Goal: Task Accomplishment & Management: Complete application form

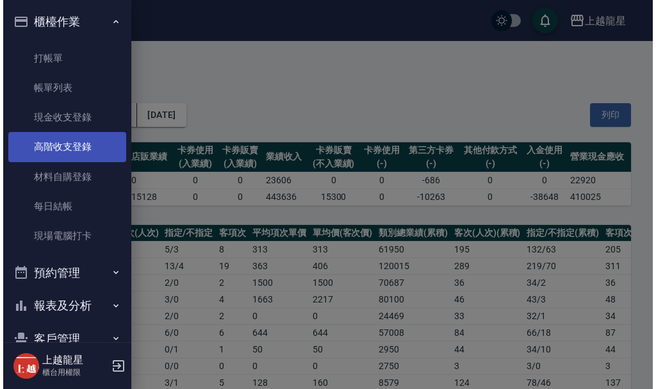
scroll to position [320, 0]
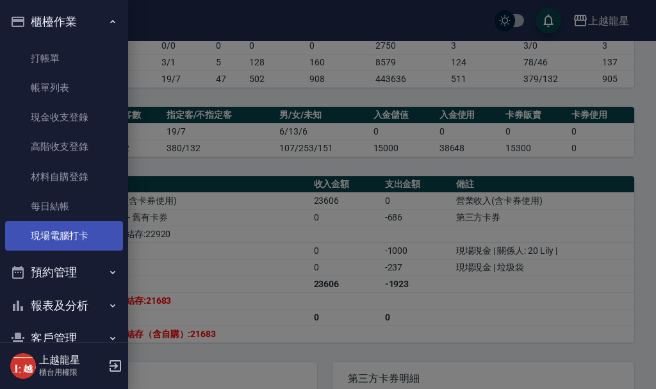
click at [76, 231] on link "現場電腦打卡" at bounding box center [64, 235] width 118 height 29
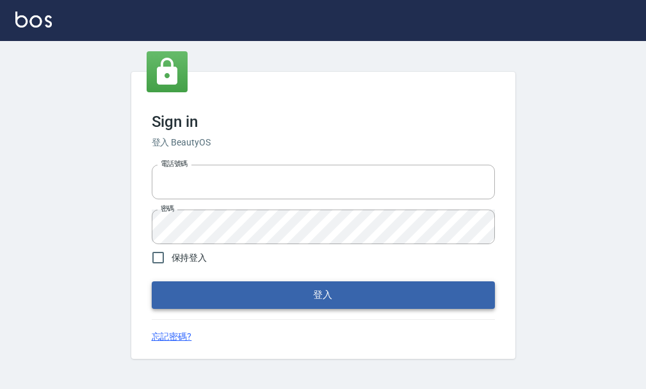
type input "25033354"
click at [345, 295] on button "登入" at bounding box center [323, 294] width 343 height 27
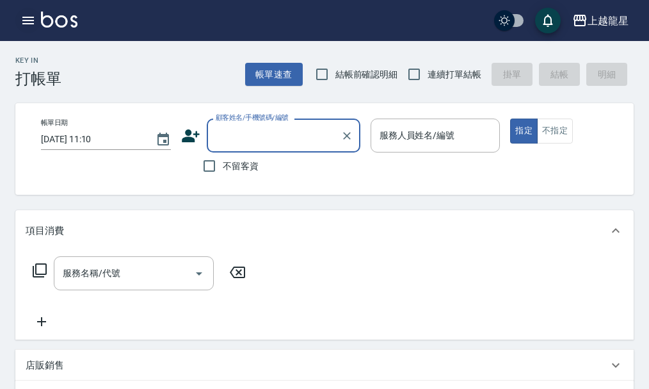
click at [30, 24] on icon "button" at bounding box center [28, 21] width 12 height 8
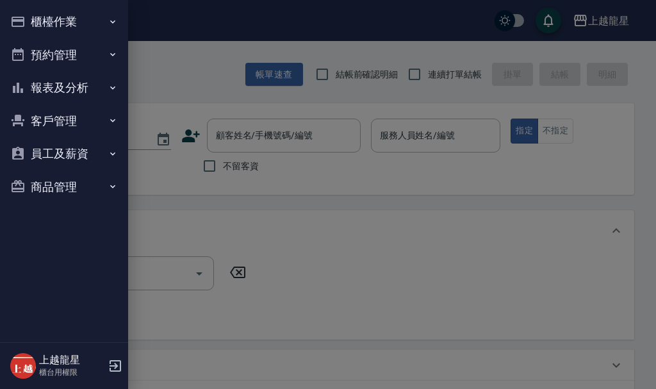
click at [51, 22] on button "櫃檯作業" at bounding box center [64, 21] width 118 height 33
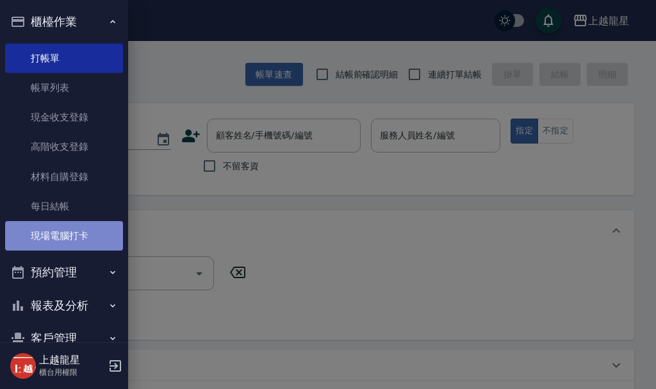
click at [65, 237] on link "現場電腦打卡" at bounding box center [64, 235] width 118 height 29
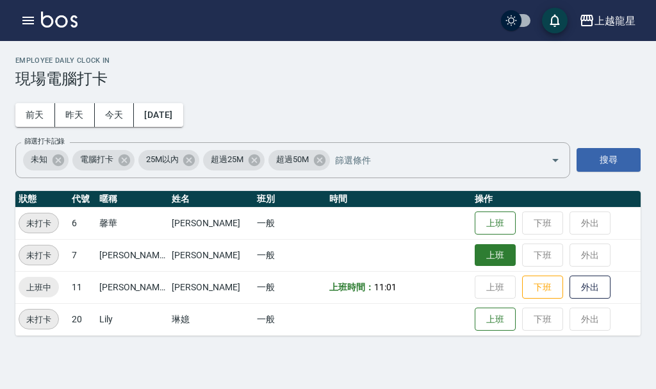
click at [480, 254] on button "上班" at bounding box center [494, 255] width 41 height 22
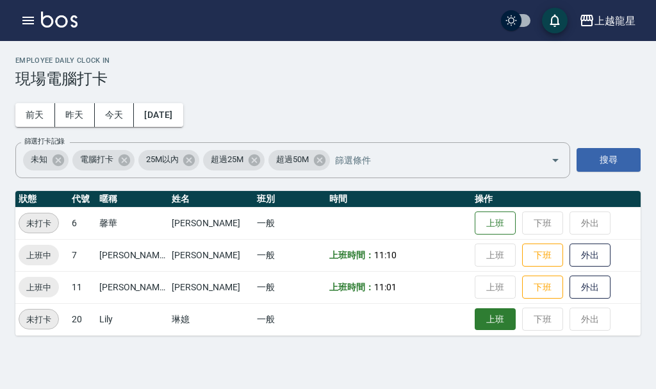
click at [481, 319] on button "上班" at bounding box center [494, 319] width 41 height 22
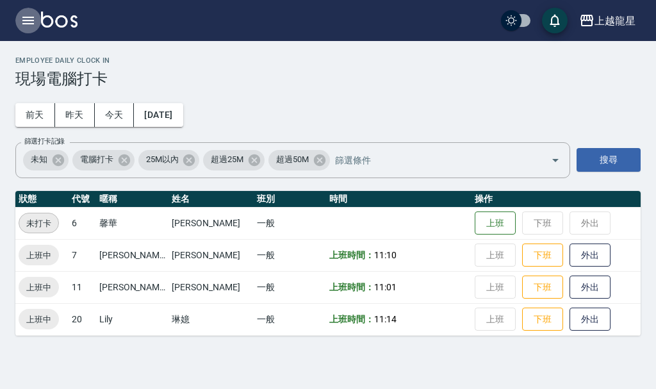
click at [21, 13] on icon "button" at bounding box center [27, 20] width 15 height 15
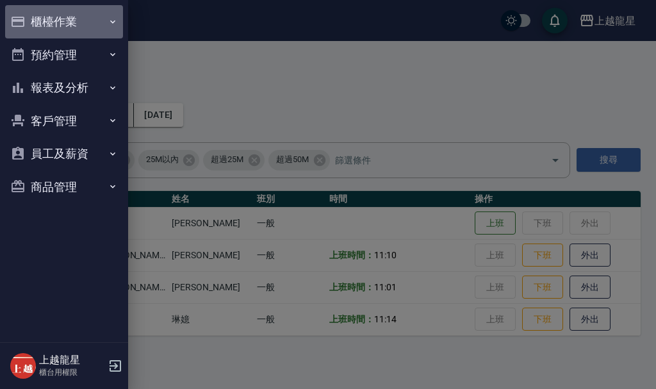
drag, startPoint x: 35, startPoint y: 16, endPoint x: 35, endPoint y: 30, distance: 14.1
click at [35, 17] on button "櫃檯作業" at bounding box center [64, 21] width 118 height 33
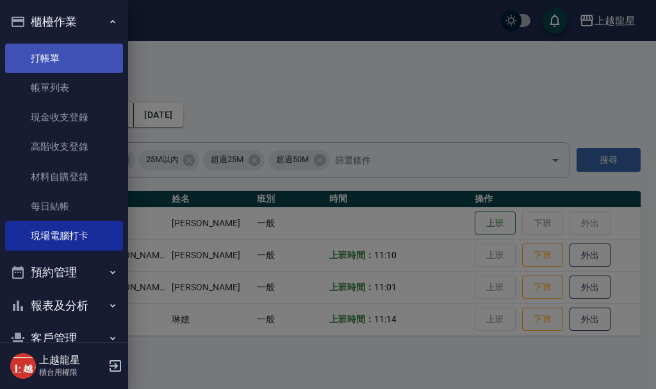
click at [77, 57] on link "打帳單" at bounding box center [64, 58] width 118 height 29
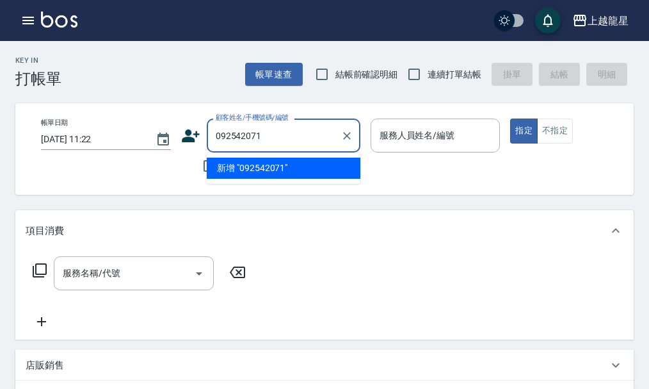
type input "0925420718"
click at [345, 138] on icon "Clear" at bounding box center [347, 135] width 13 height 13
type input "陳太"
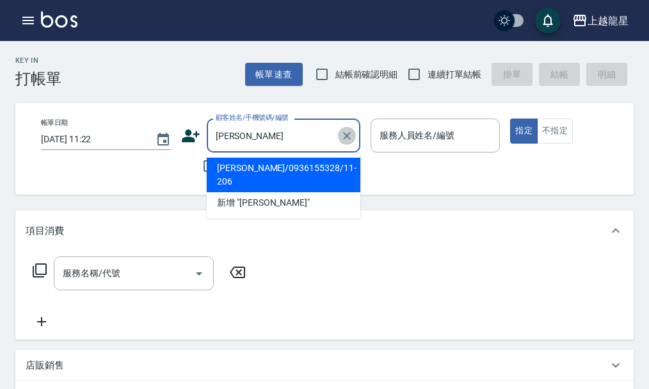
click at [342, 137] on icon "Clear" at bounding box center [347, 135] width 13 height 13
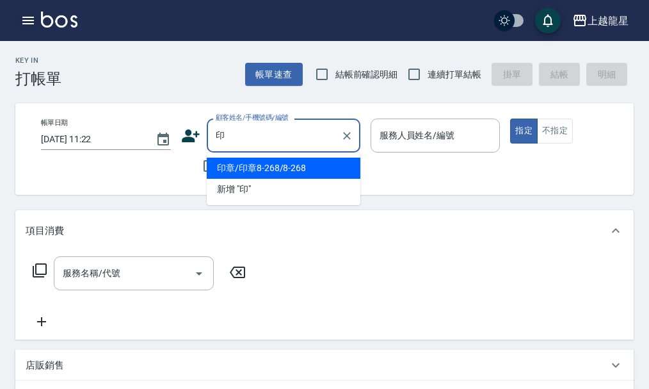
type input "印"
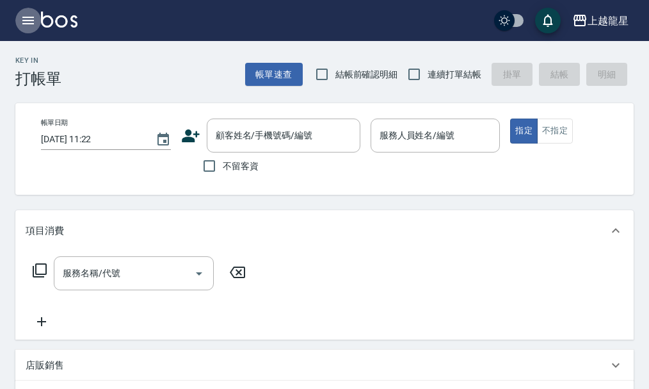
click at [30, 17] on icon "button" at bounding box center [28, 21] width 12 height 8
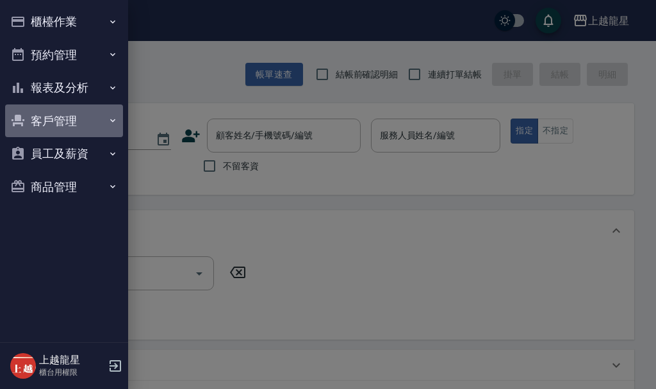
click at [62, 116] on button "客戶管理" at bounding box center [64, 120] width 118 height 33
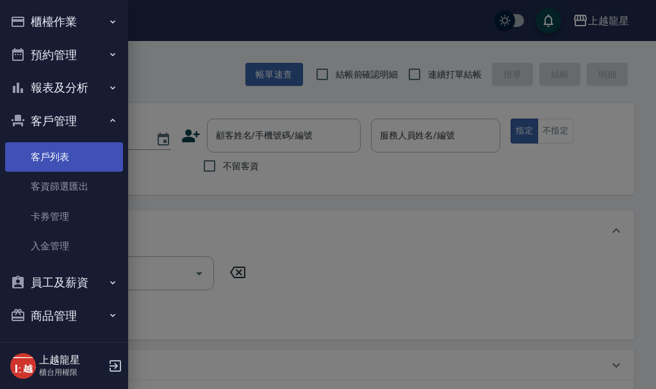
click at [65, 158] on link "客戶列表" at bounding box center [64, 156] width 118 height 29
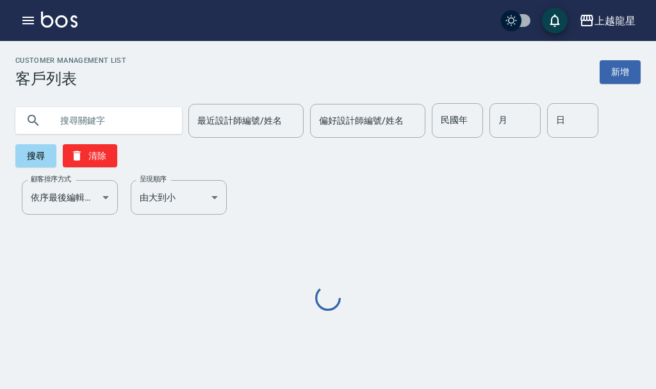
click at [83, 125] on input "text" at bounding box center [111, 120] width 120 height 35
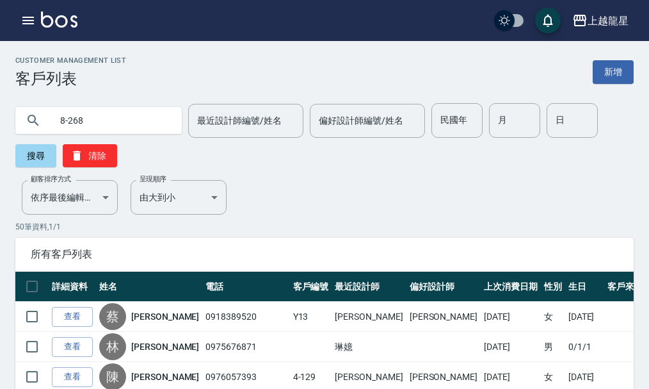
type input "8-268"
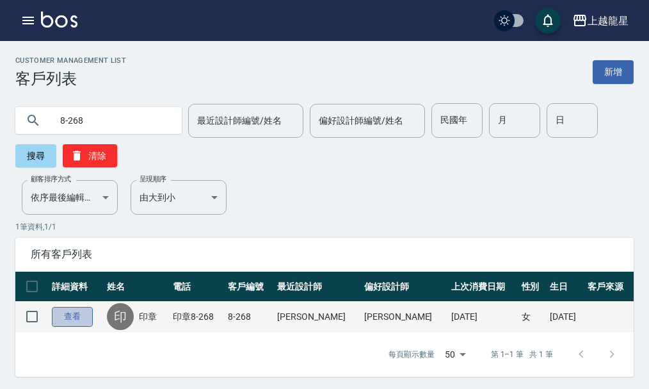
click at [81, 313] on link "查看" at bounding box center [72, 317] width 41 height 20
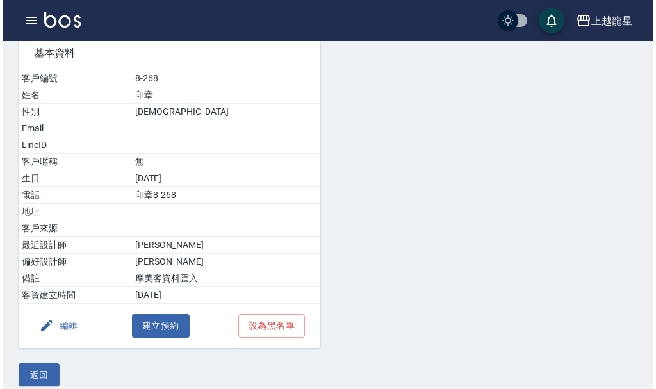
scroll to position [116, 0]
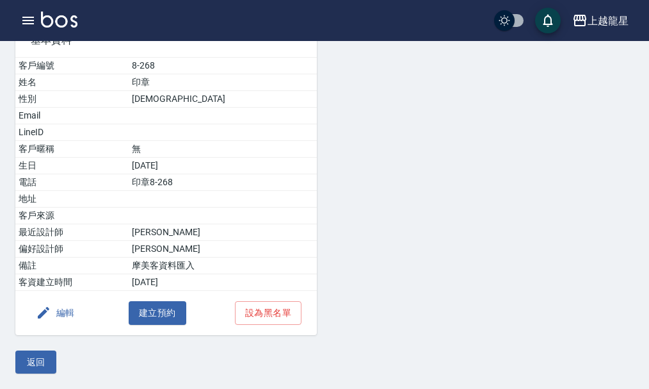
click at [67, 311] on button "編輯" at bounding box center [55, 313] width 49 height 24
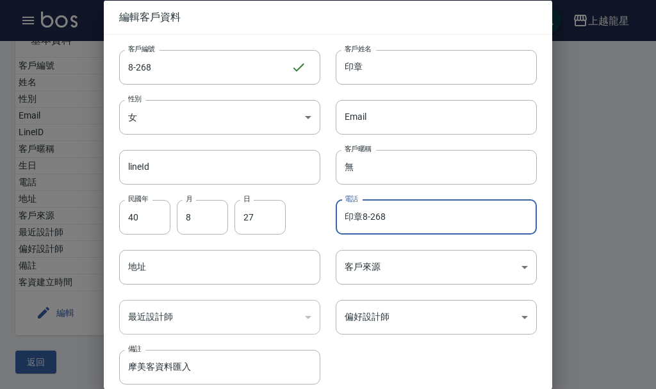
click at [441, 219] on input "印章8-268" at bounding box center [436, 216] width 201 height 35
type input "印"
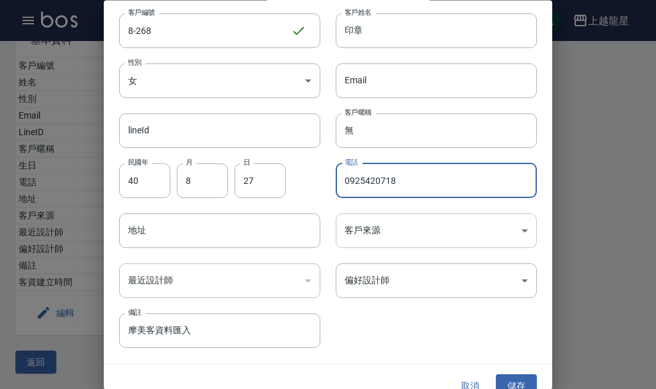
scroll to position [55, 0]
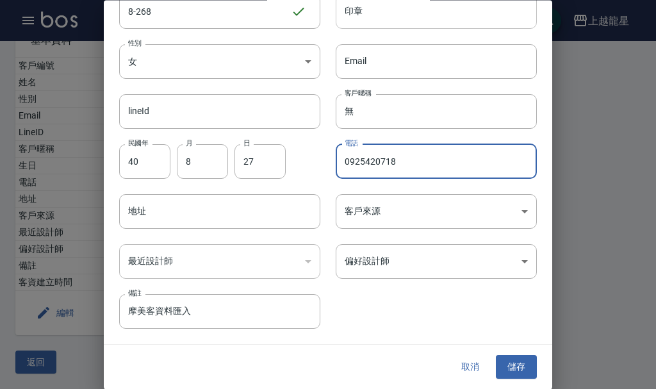
type input "0925420718"
click at [398, 13] on input "印章" at bounding box center [436, 11] width 201 height 35
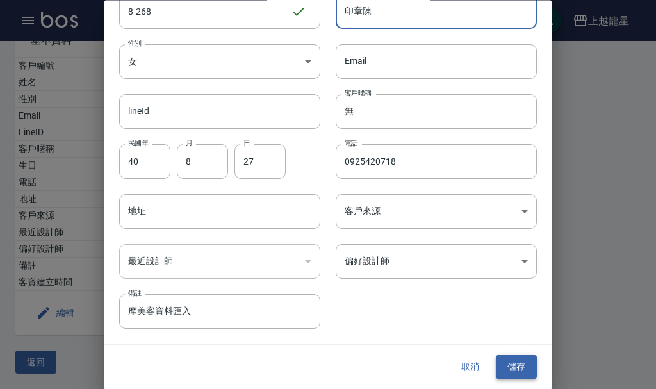
type input "印章陳"
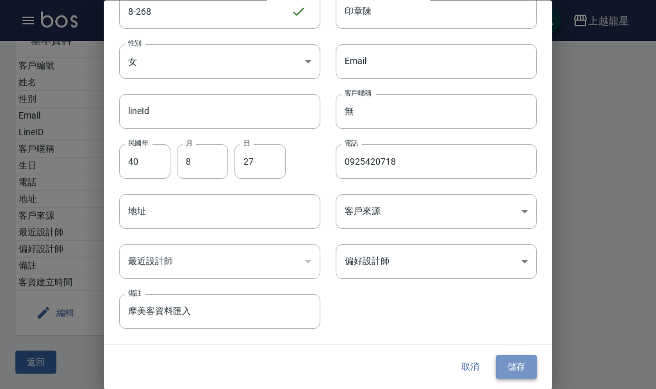
click at [503, 373] on button "儲存" at bounding box center [516, 367] width 41 height 24
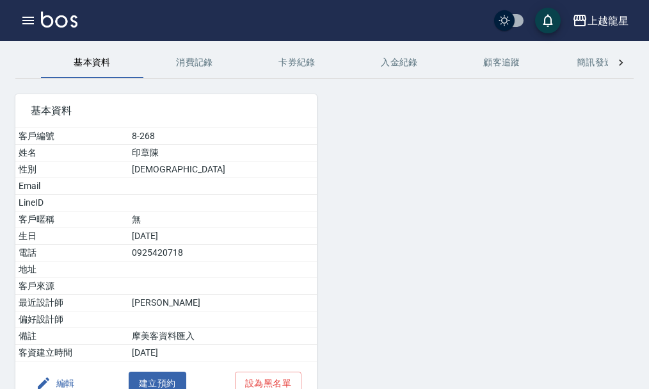
scroll to position [0, 0]
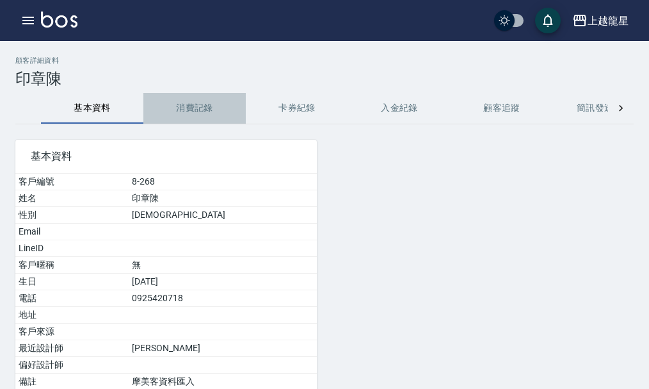
click at [211, 107] on button "消費記錄" at bounding box center [194, 108] width 102 height 31
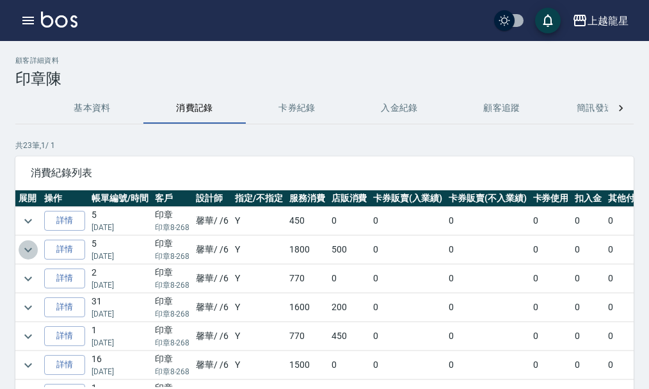
click at [31, 253] on icon "expand row" at bounding box center [27, 249] width 15 height 15
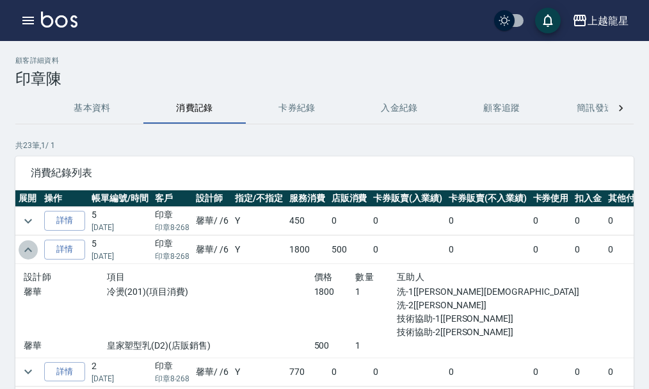
click at [29, 252] on icon "expand row" at bounding box center [27, 249] width 15 height 15
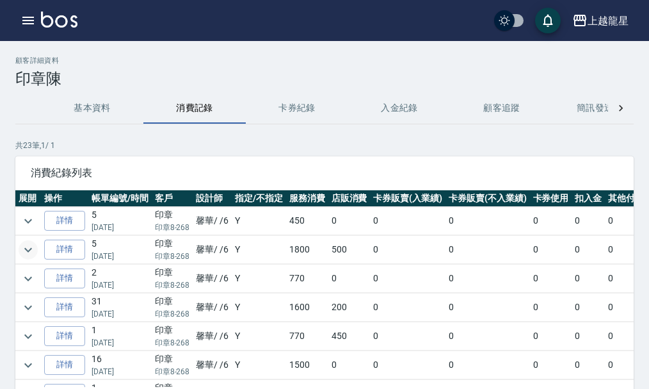
click at [57, 20] on img at bounding box center [59, 20] width 36 height 16
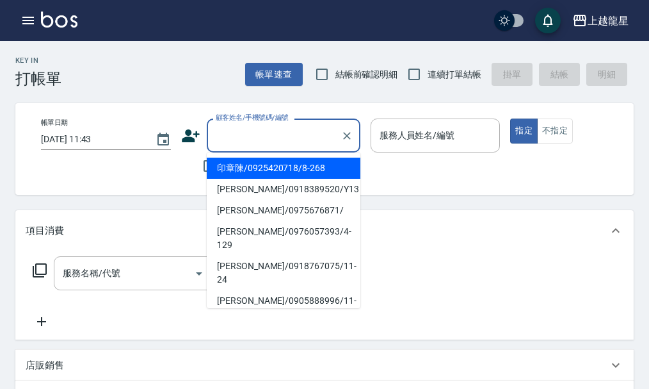
click at [245, 140] on input "顧客姓名/手機號碼/編號" at bounding box center [274, 135] width 123 height 22
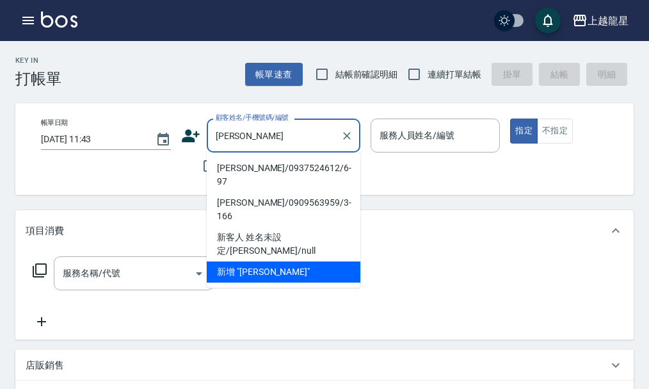
type input "許"
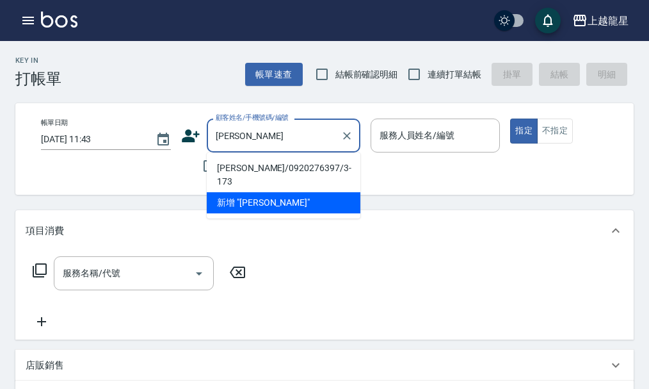
type input "王"
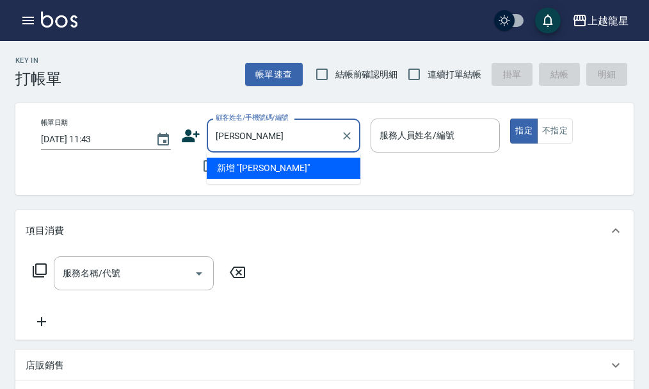
click at [225, 140] on input "林羽" at bounding box center [274, 135] width 123 height 22
click at [255, 145] on input "林禹貞羽" at bounding box center [274, 135] width 123 height 22
type input "林"
type input "羽"
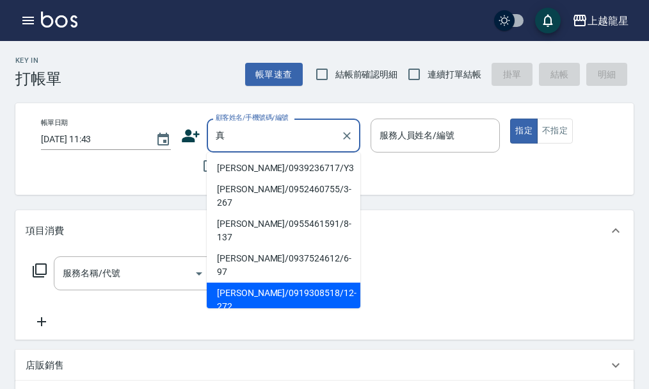
drag, startPoint x: 296, startPoint y: 248, endPoint x: 287, endPoint y: 241, distance: 11.9
click at [296, 282] on li "林妤真/0919308518/12-272" at bounding box center [284, 299] width 154 height 35
type input "林妤真/0919308518/12-272"
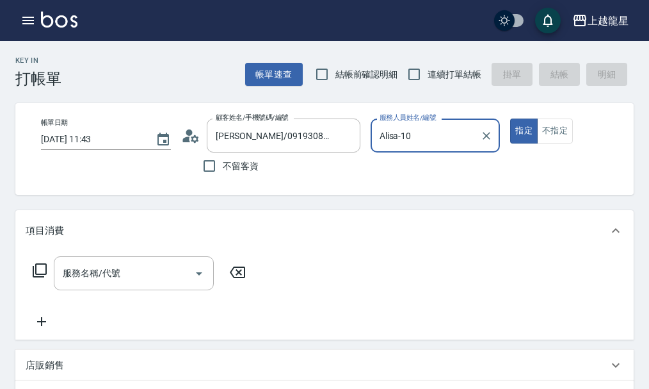
type input "Alisa-10"
click at [348, 136] on icon "Clear" at bounding box center [347, 136] width 8 height 8
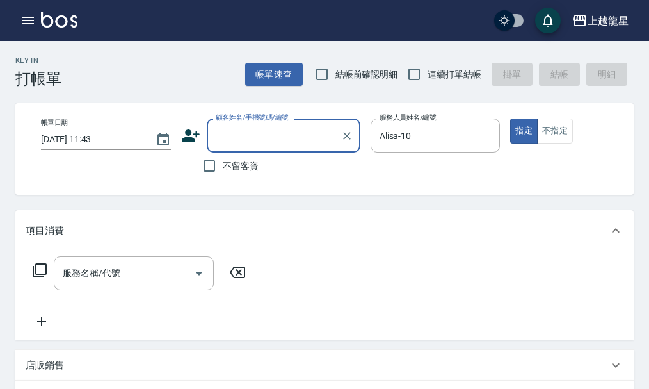
click at [296, 133] on input "顧客姓名/手機號碼/編號" at bounding box center [274, 135] width 123 height 22
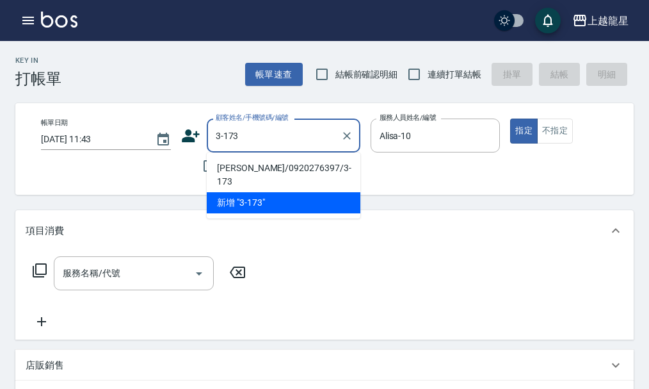
drag, startPoint x: 246, startPoint y: 171, endPoint x: 254, endPoint y: 167, distance: 9.2
click at [248, 170] on li "王嘉鈴/0920276397/3-173" at bounding box center [284, 175] width 154 height 35
type input "王嘉鈴/0920276397/3-173"
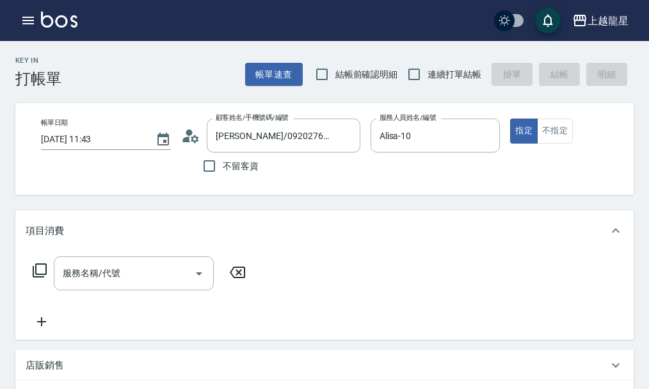
click at [62, 12] on img at bounding box center [59, 20] width 36 height 16
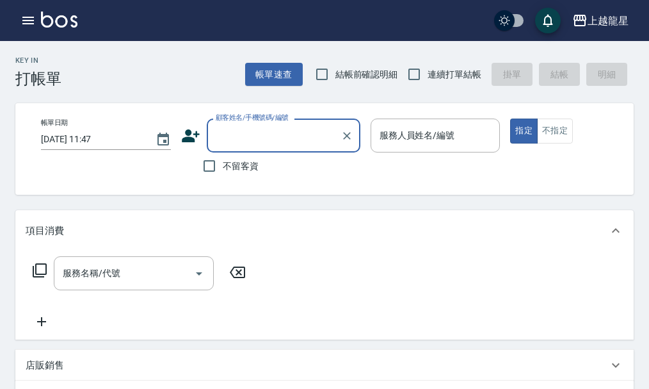
click at [296, 142] on input "顧客姓名/手機號碼/編號" at bounding box center [274, 135] width 123 height 22
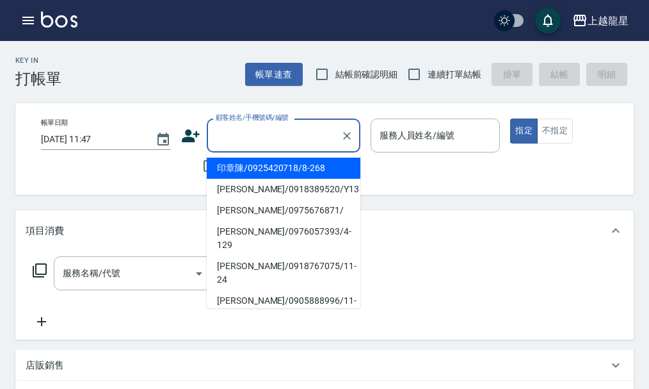
paste input "0987249176"
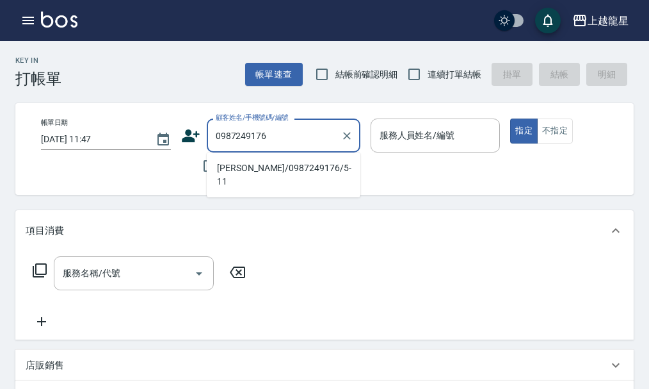
click at [277, 171] on li "陳玫嬅/0987249176/5-11" at bounding box center [284, 175] width 154 height 35
type input "陳玫嬅/0987249176/5-11"
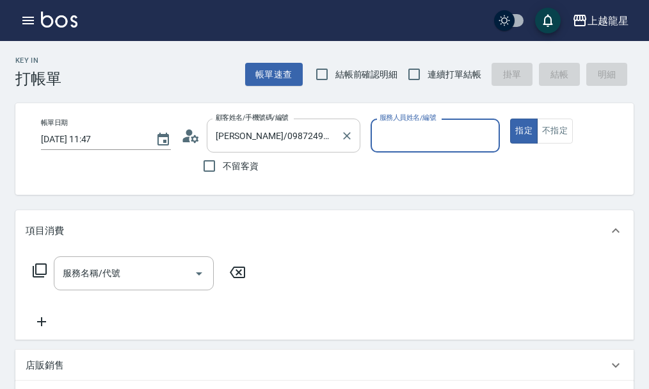
type input "雅君-7"
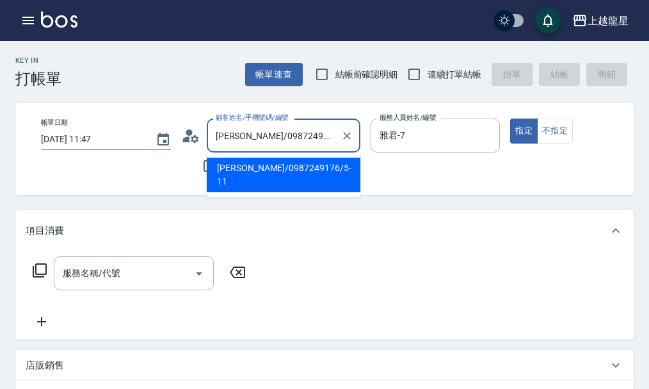
drag, startPoint x: 219, startPoint y: 137, endPoint x: 247, endPoint y: 137, distance: 27.5
click at [247, 137] on input "陳玫嬅/0987249176/5-11" at bounding box center [274, 135] width 123 height 22
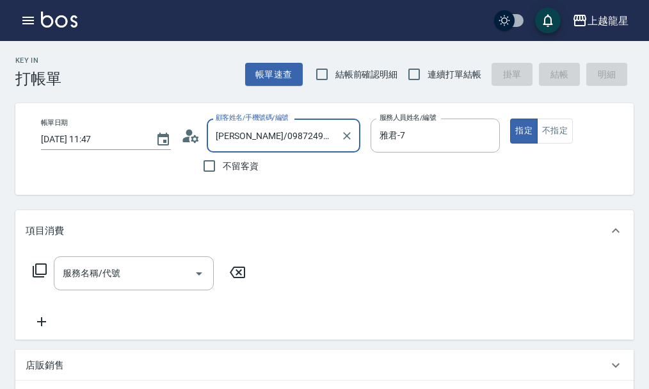
click at [59, 19] on img at bounding box center [59, 20] width 36 height 16
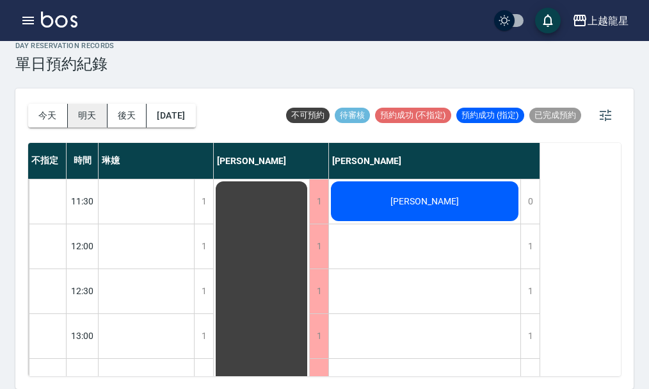
scroll to position [620, 0]
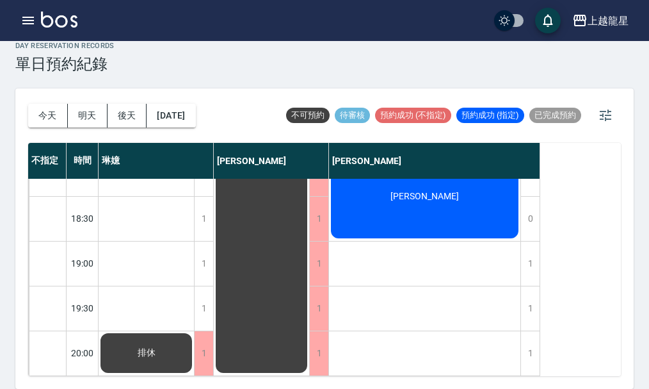
drag, startPoint x: 96, startPoint y: 104, endPoint x: 95, endPoint y: 113, distance: 8.3
click at [96, 111] on button "明天" at bounding box center [88, 116] width 40 height 24
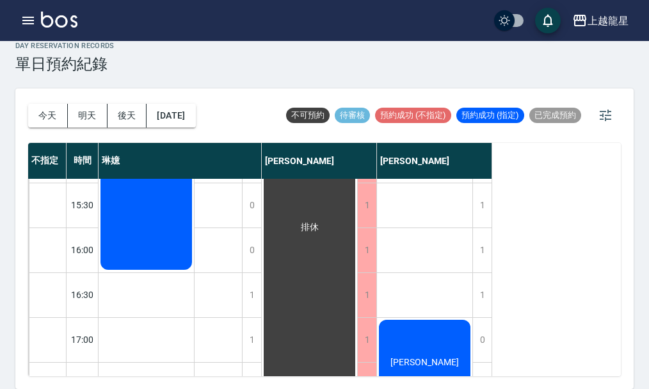
scroll to position [364, 0]
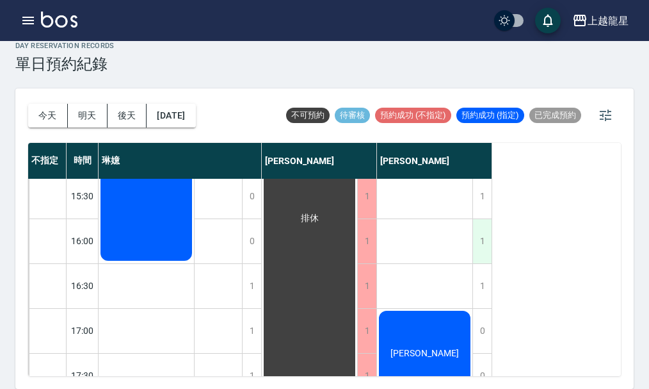
click at [485, 247] on div "1" at bounding box center [482, 241] width 19 height 44
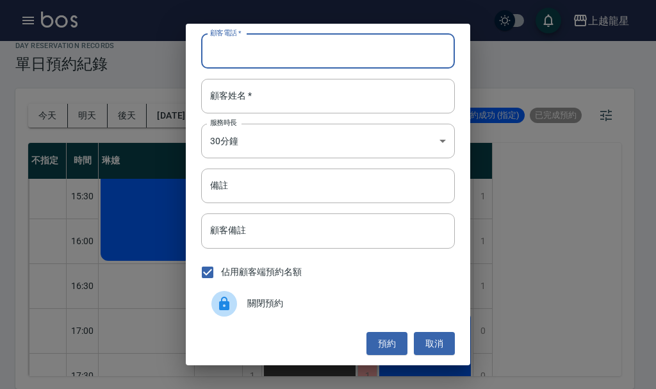
click at [257, 65] on input "顧客電話   *" at bounding box center [328, 51] width 254 height 35
drag, startPoint x: 241, startPoint y: 54, endPoint x: 202, endPoint y: 54, distance: 39.7
click at [202, 56] on input "0987249176" at bounding box center [328, 51] width 254 height 35
type input "0987249176"
click at [232, 96] on input "顧客姓名   *" at bounding box center [328, 96] width 254 height 35
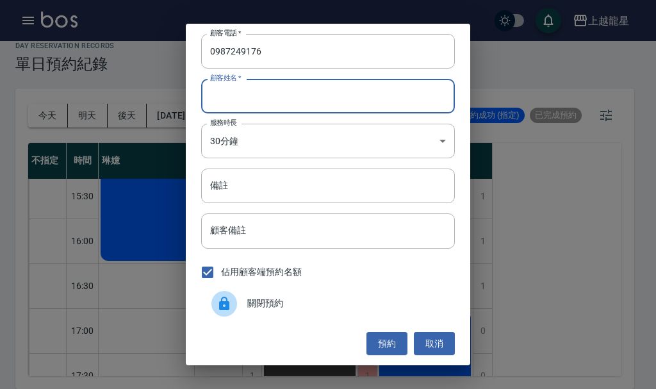
paste input "陳玫嬅/"
type input "陳玫嬅"
click at [382, 339] on button "預約" at bounding box center [386, 344] width 41 height 24
